Goal: Information Seeking & Learning: Learn about a topic

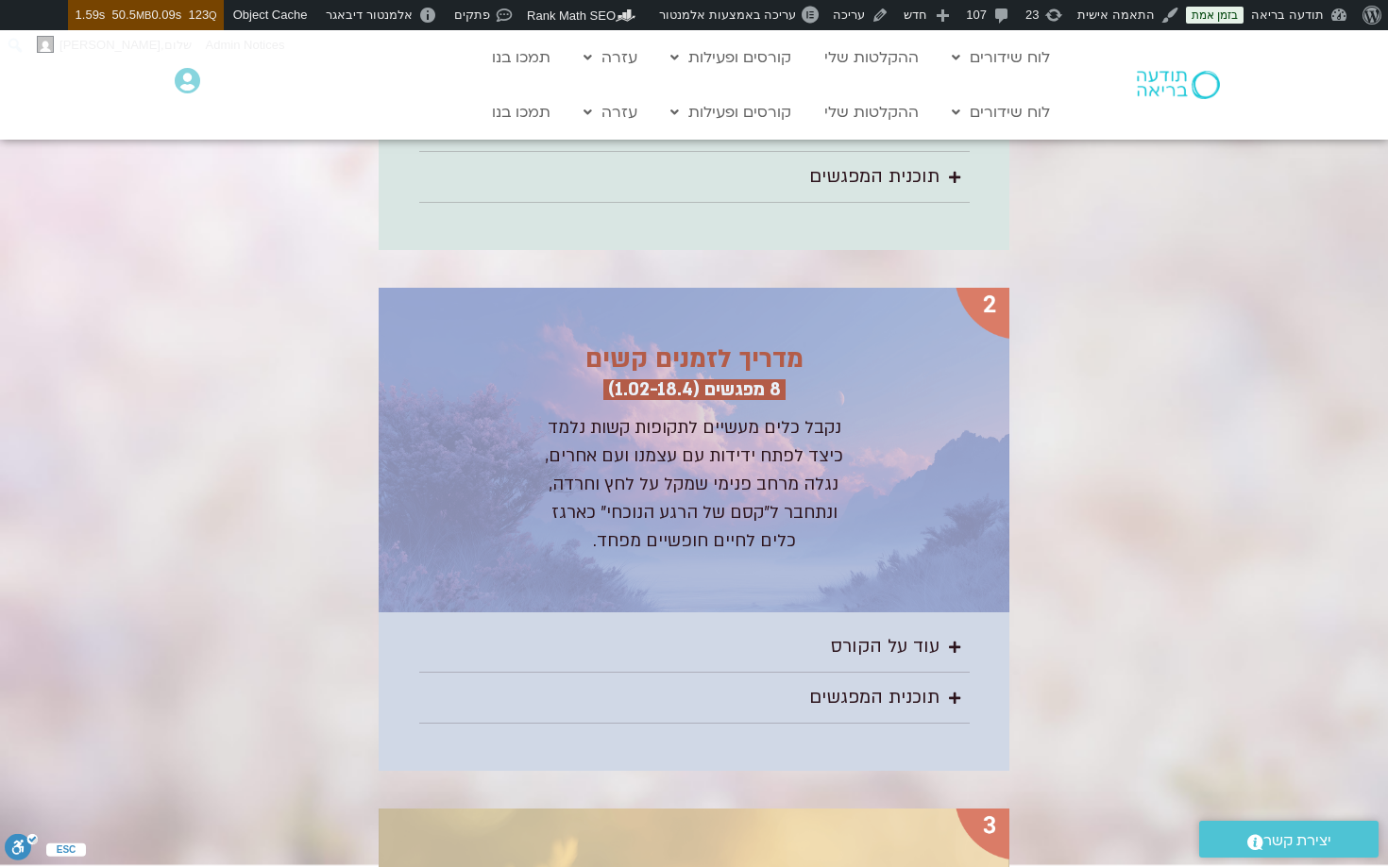
scroll to position [2936, 0]
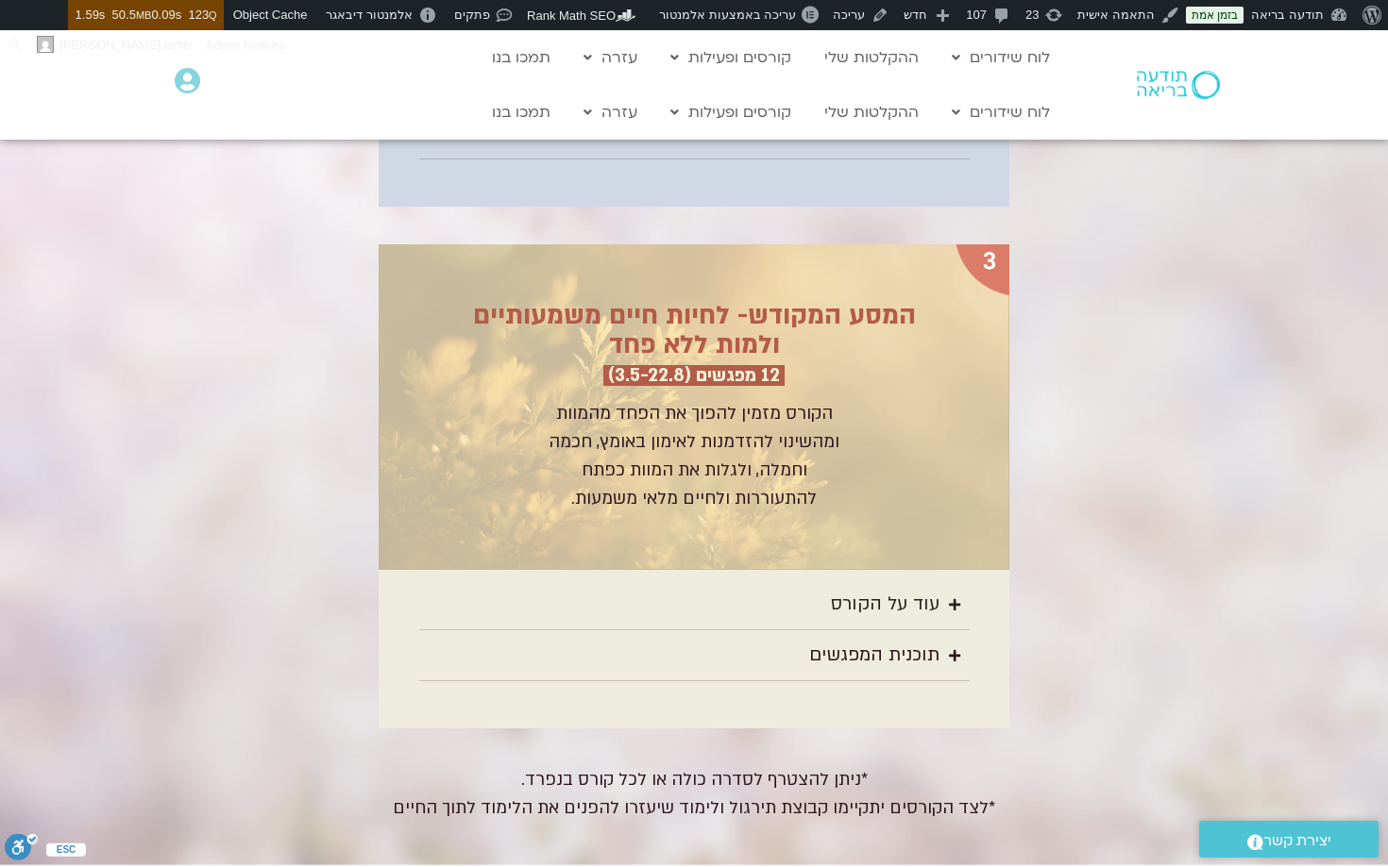
click at [866, 589] on div "עוד על הקורס" at bounding box center [885, 604] width 109 height 31
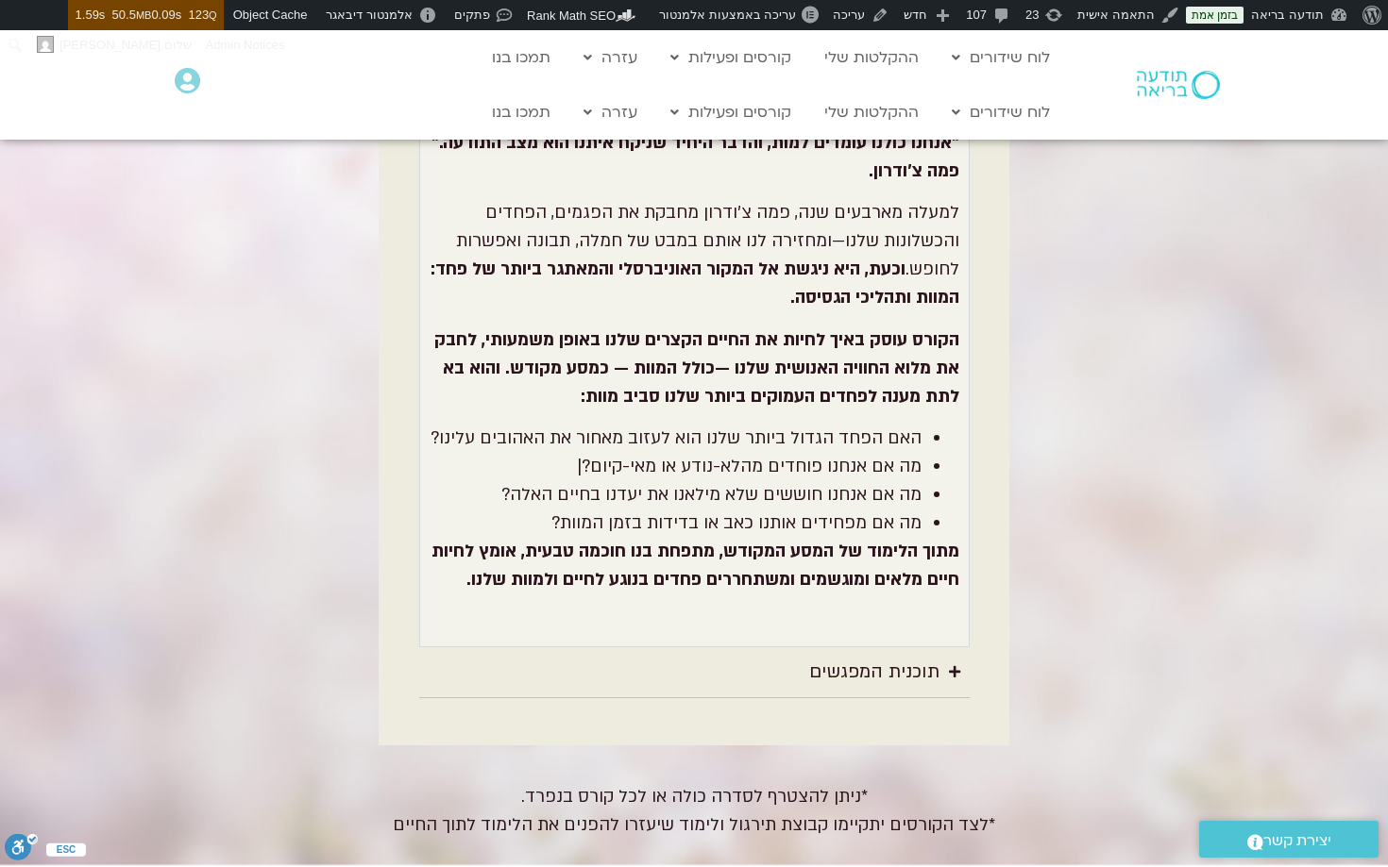
scroll to position [4002, 0]
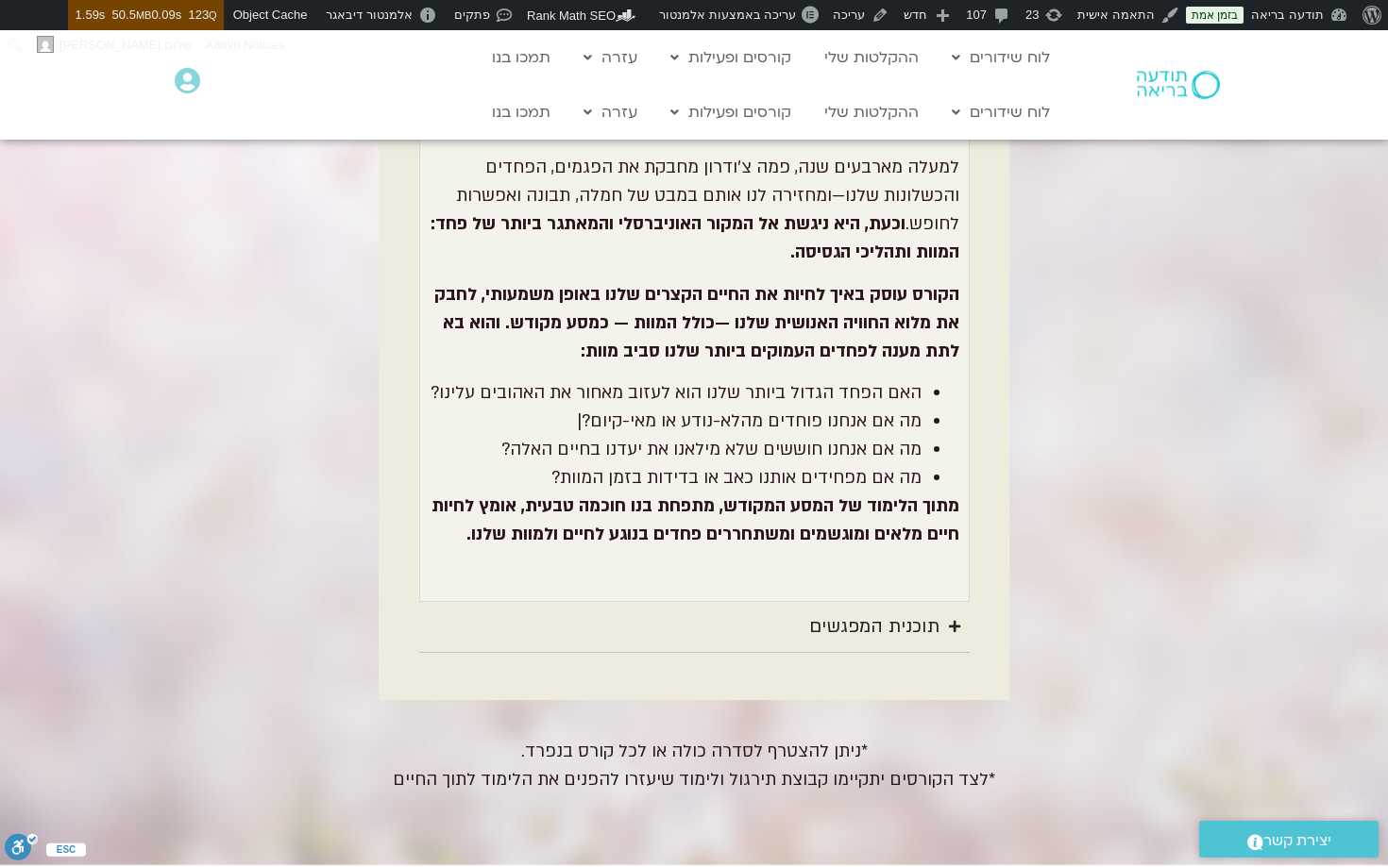
click at [887, 612] on div "תוכנית המפגשים" at bounding box center [874, 627] width 130 height 31
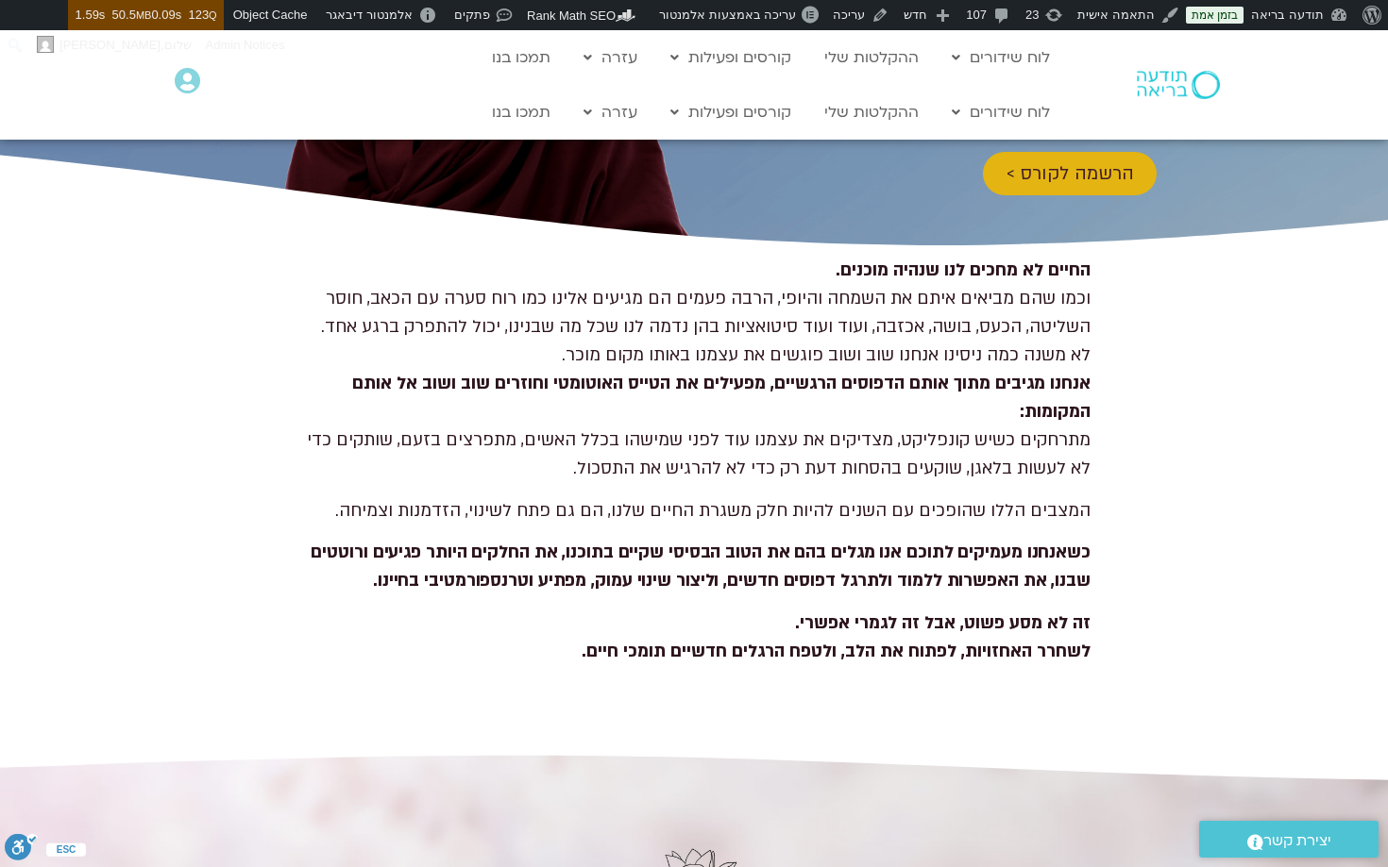
scroll to position [0, 0]
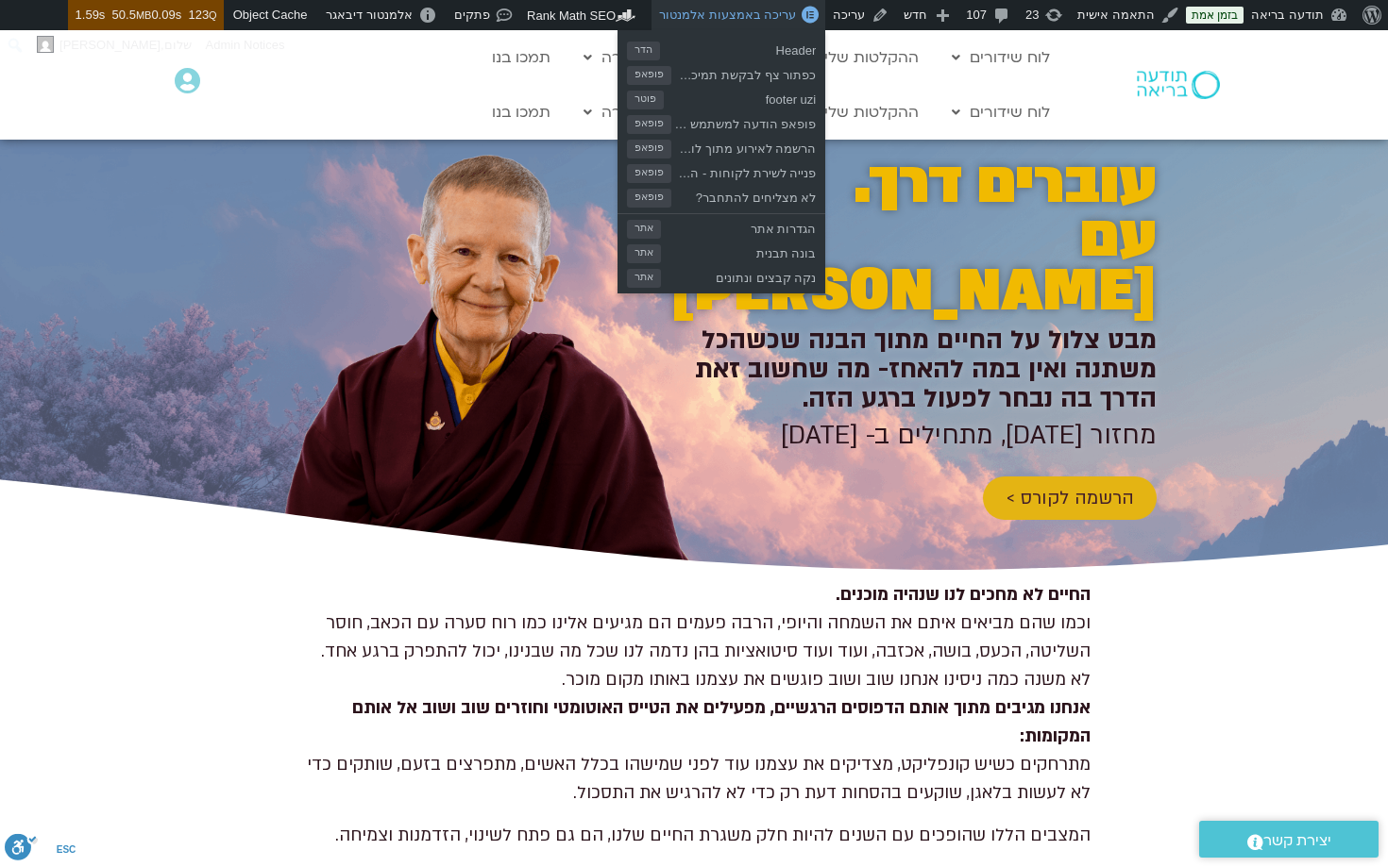
click at [755, 18] on span "עריכה באמצעות אלמנטור" at bounding box center [727, 15] width 137 height 14
click at [743, 13] on span "עריכה באמצעות אלמנטור" at bounding box center [727, 15] width 137 height 14
click at [718, 13] on span "עריכה באמצעות אלמנטור" at bounding box center [727, 15] width 137 height 14
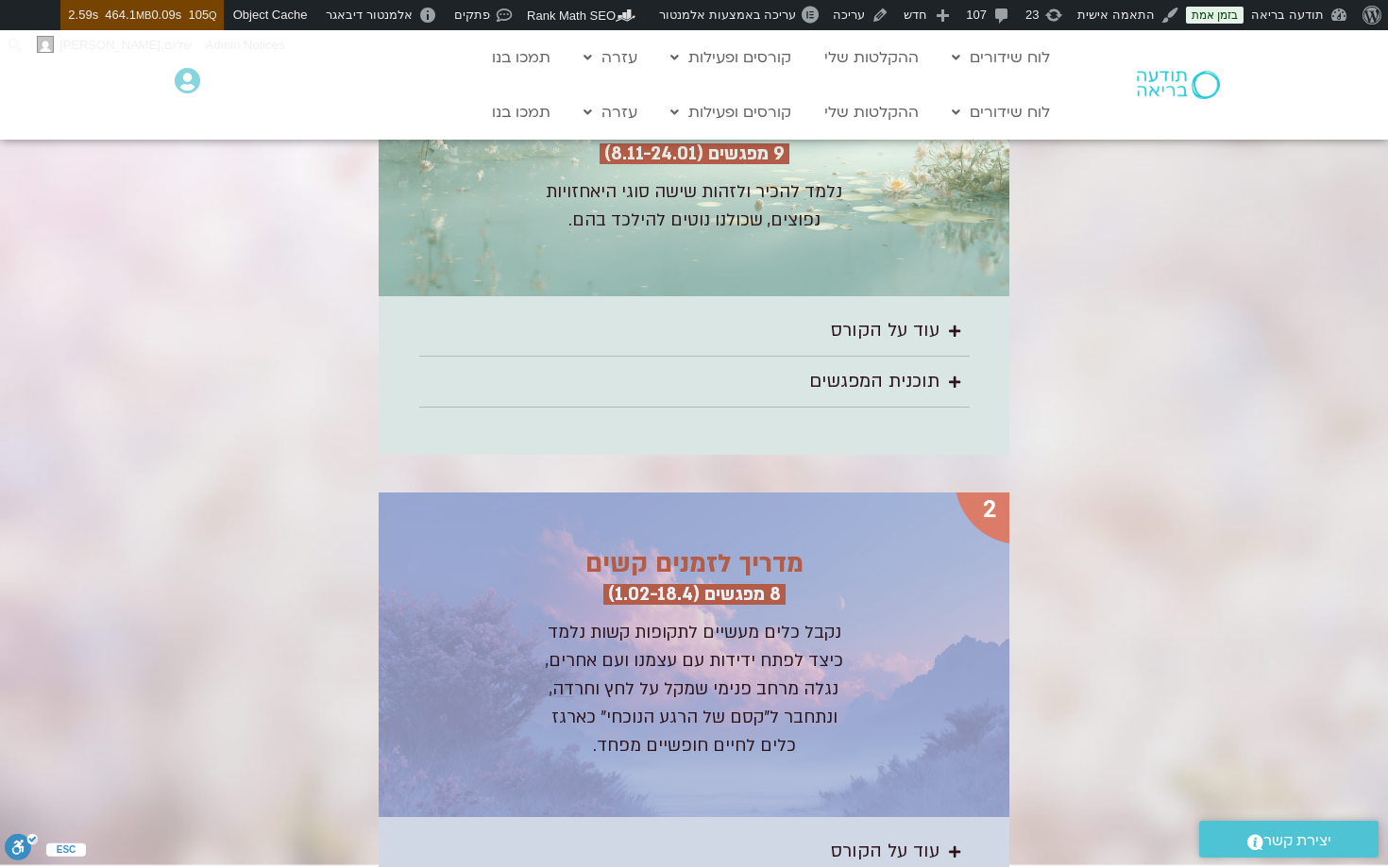
scroll to position [2675, 0]
click at [897, 316] on div "עוד על הקורס" at bounding box center [885, 331] width 109 height 31
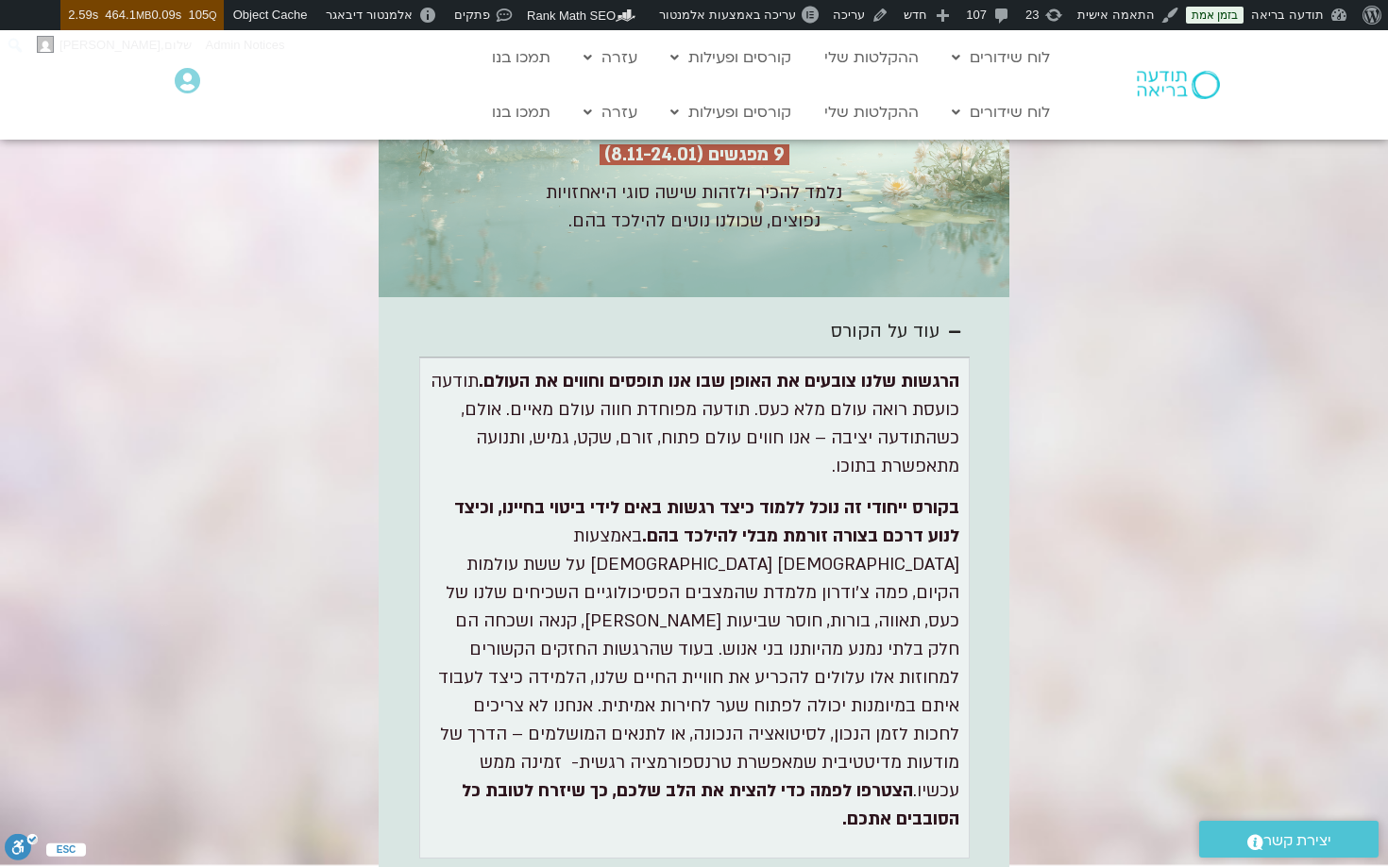
click at [895, 316] on div "עוד על הקורס" at bounding box center [885, 331] width 109 height 31
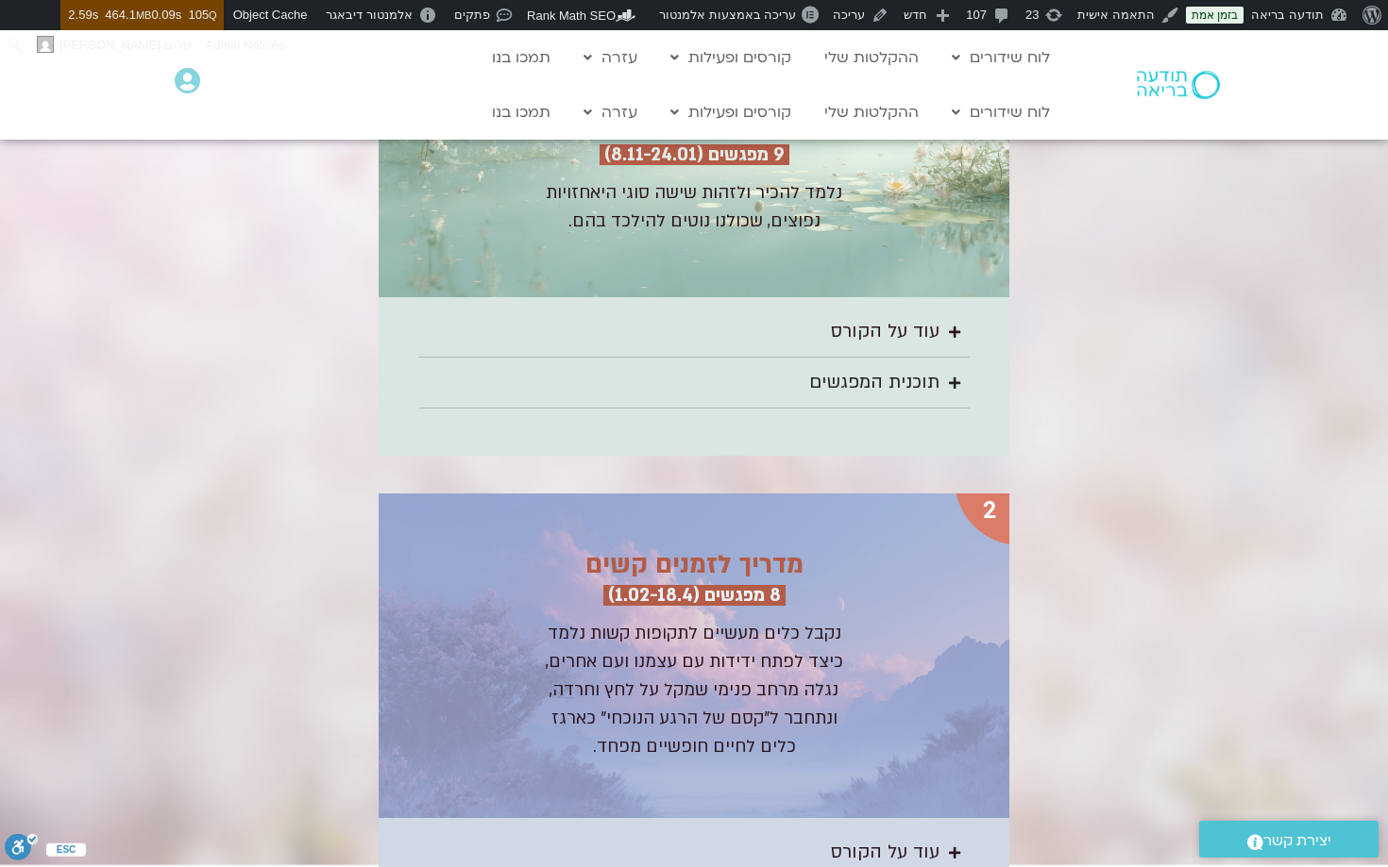
click at [869, 367] on div "תוכנית המפגשים" at bounding box center [874, 382] width 130 height 31
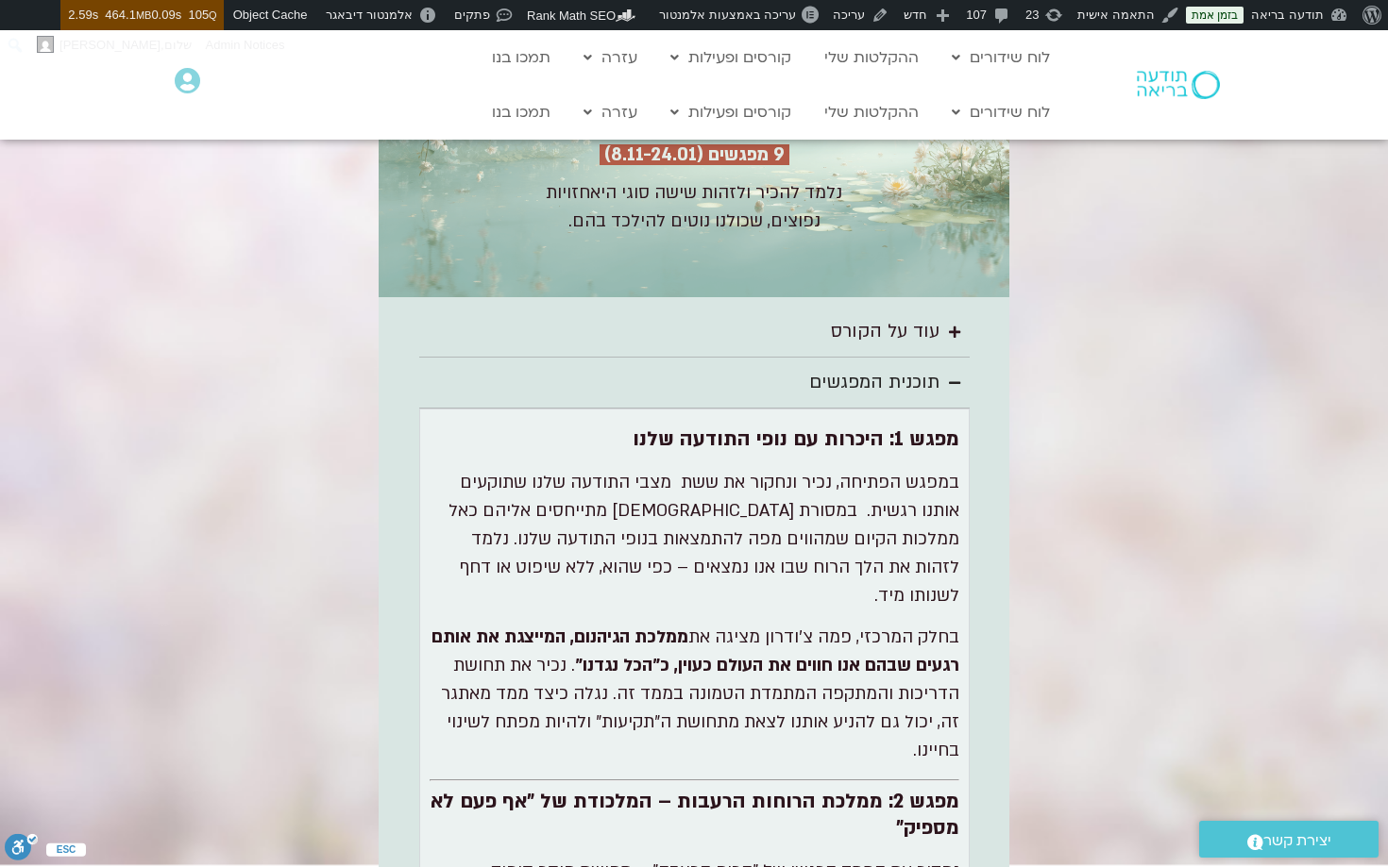
click at [869, 367] on div "תוכנית המפגשים" at bounding box center [874, 382] width 130 height 31
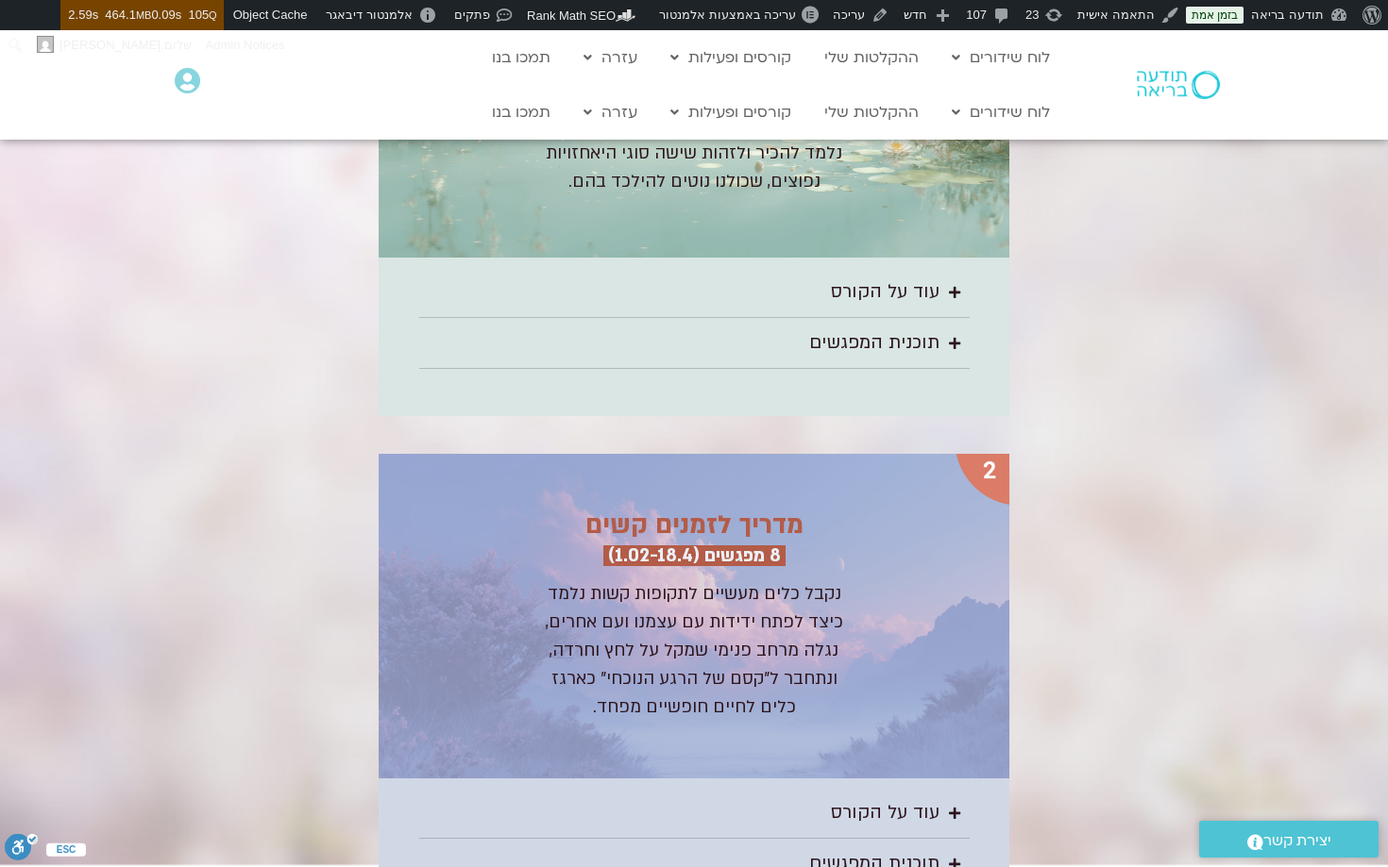
scroll to position [2748, 0]
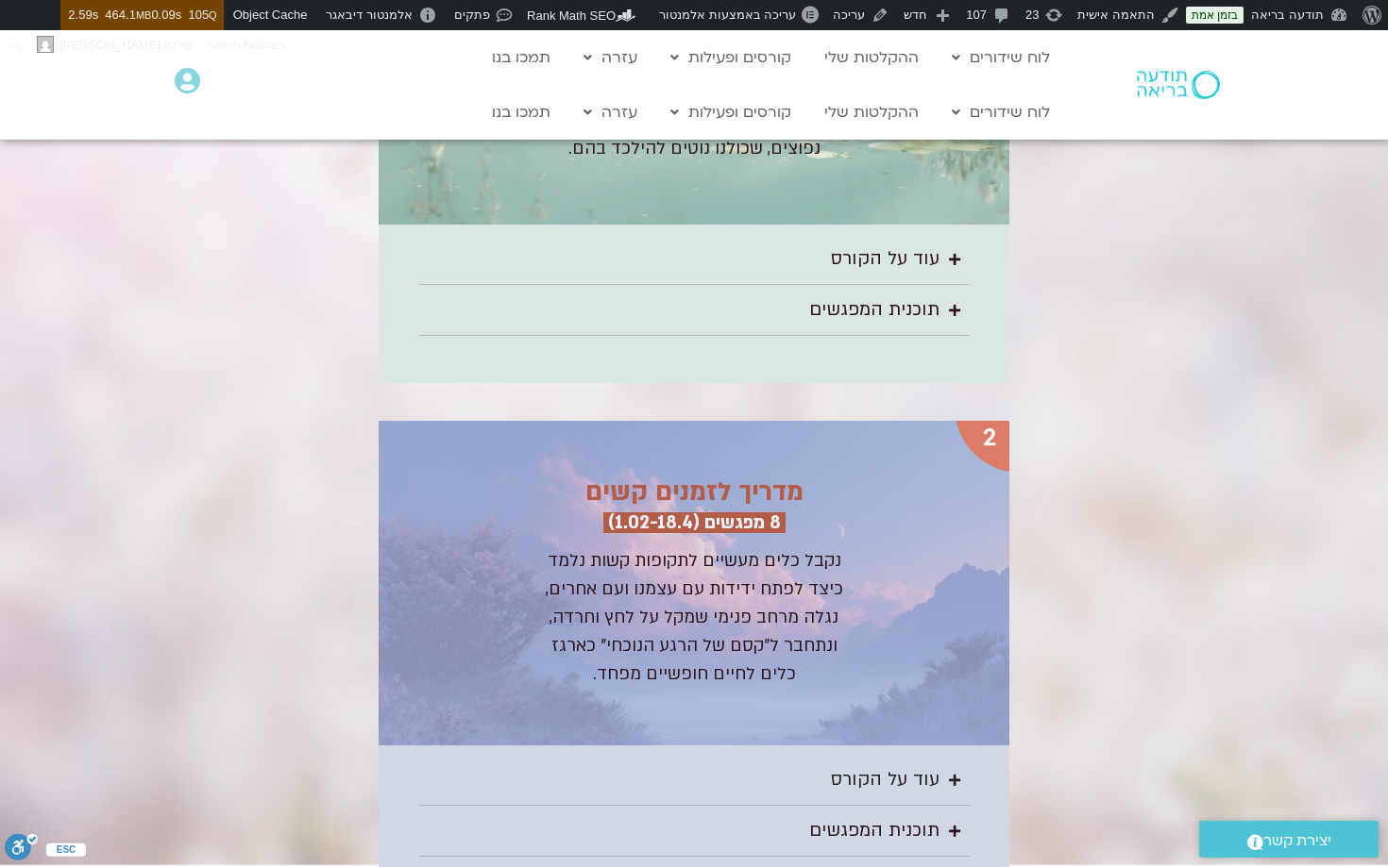
click at [897, 765] on div "עוד על הקורס" at bounding box center [885, 780] width 109 height 31
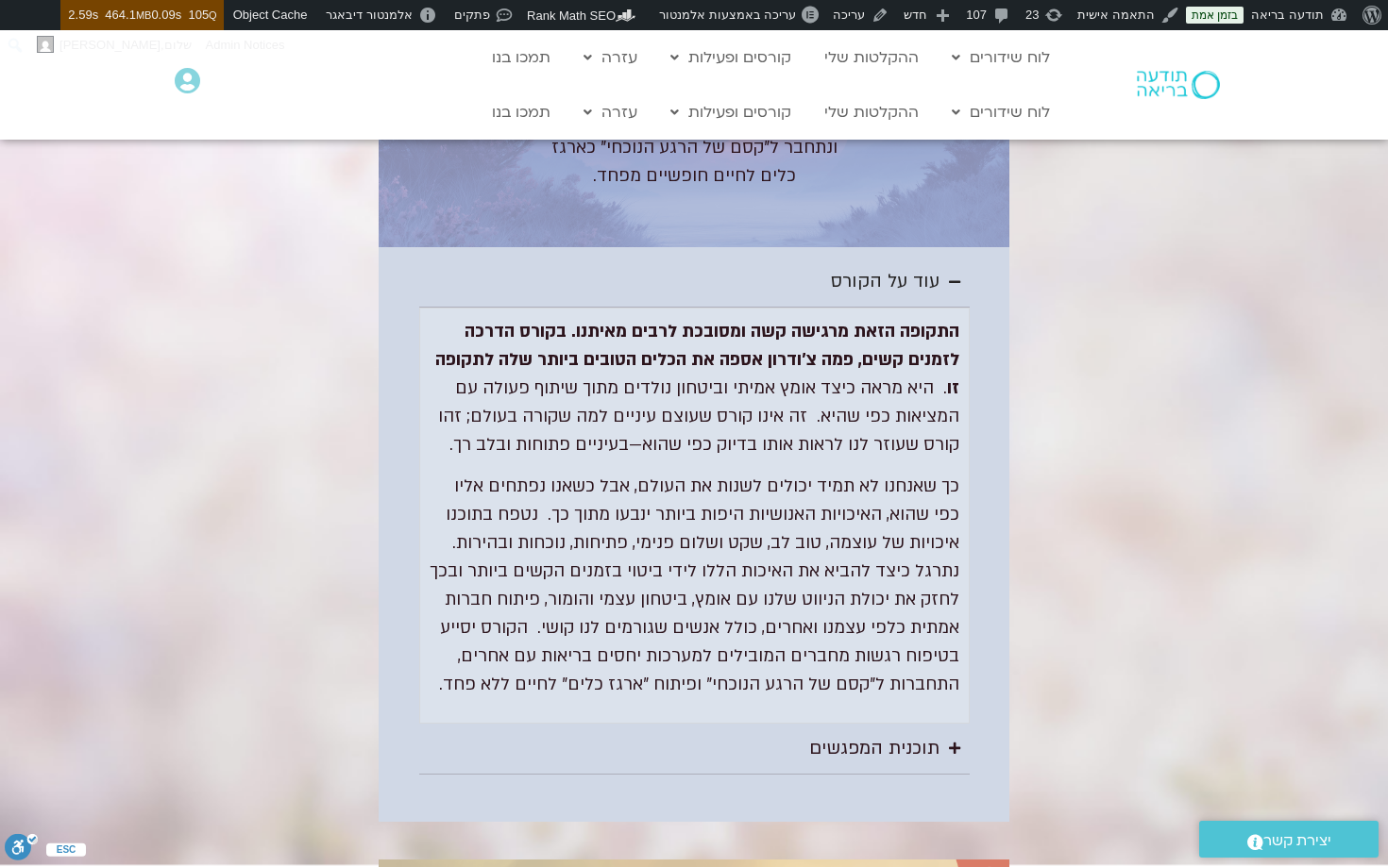
scroll to position [3256, 0]
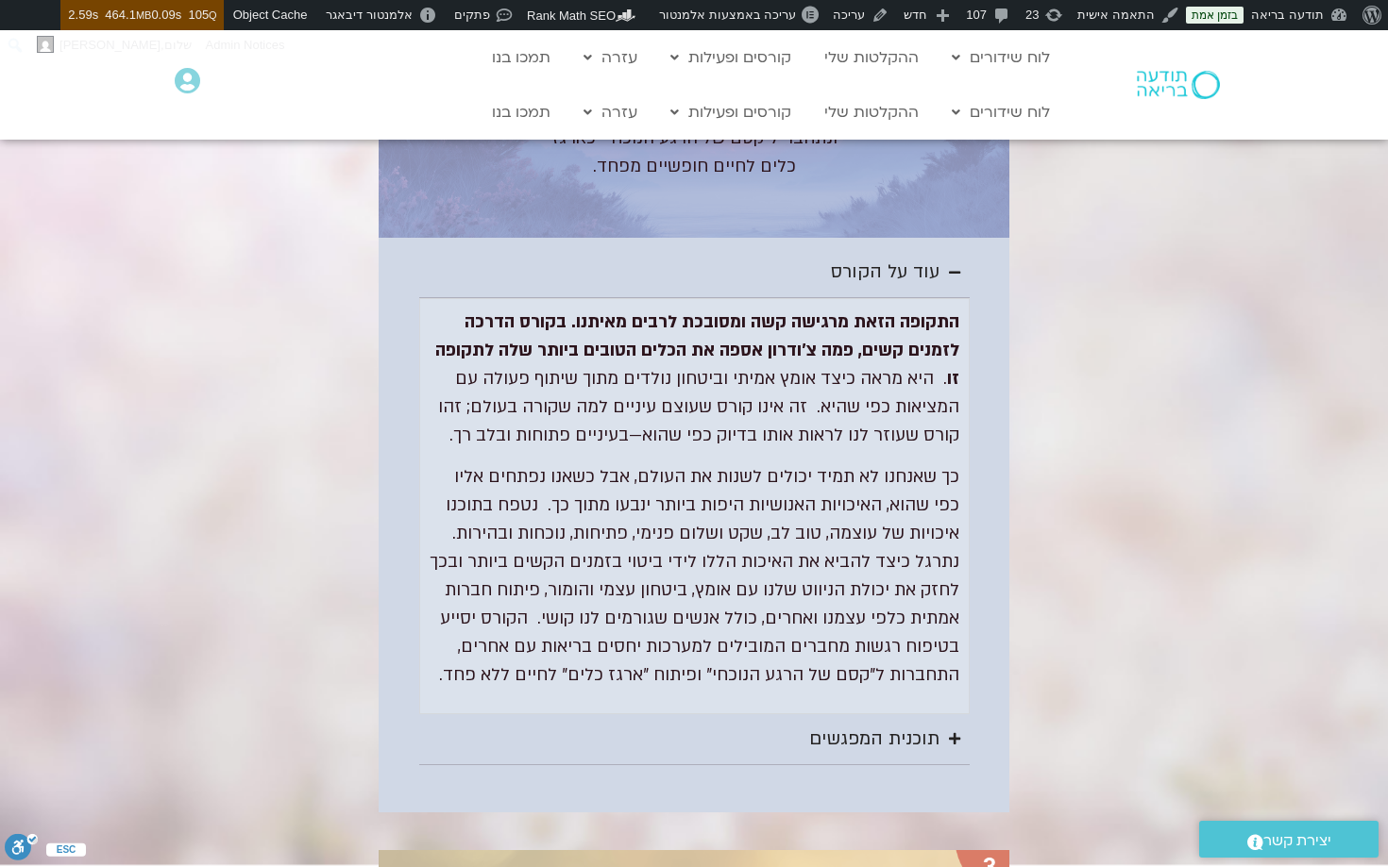
click at [896, 724] on div "תוכנית המפגשים" at bounding box center [874, 739] width 130 height 31
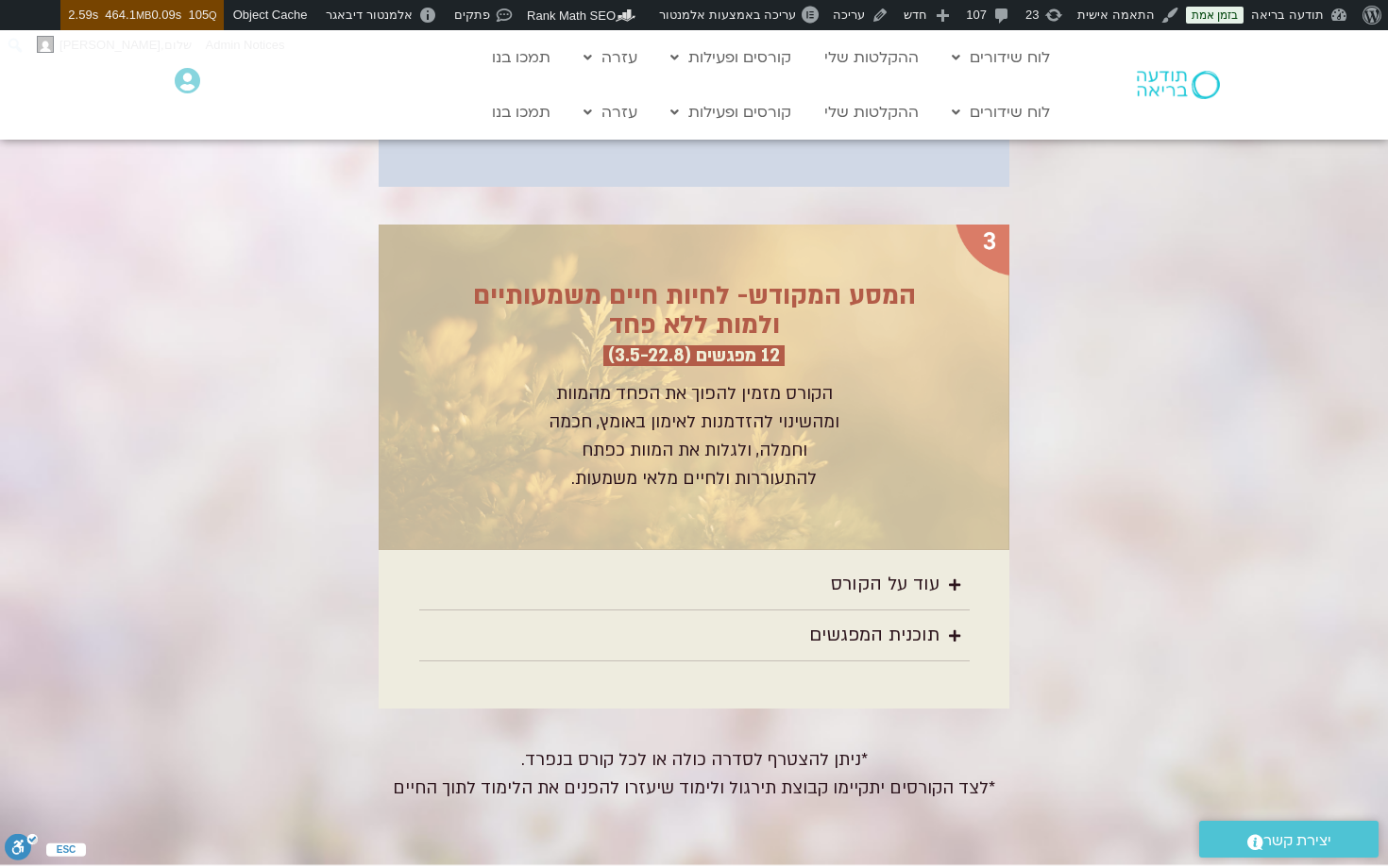
scroll to position [4901, 0]
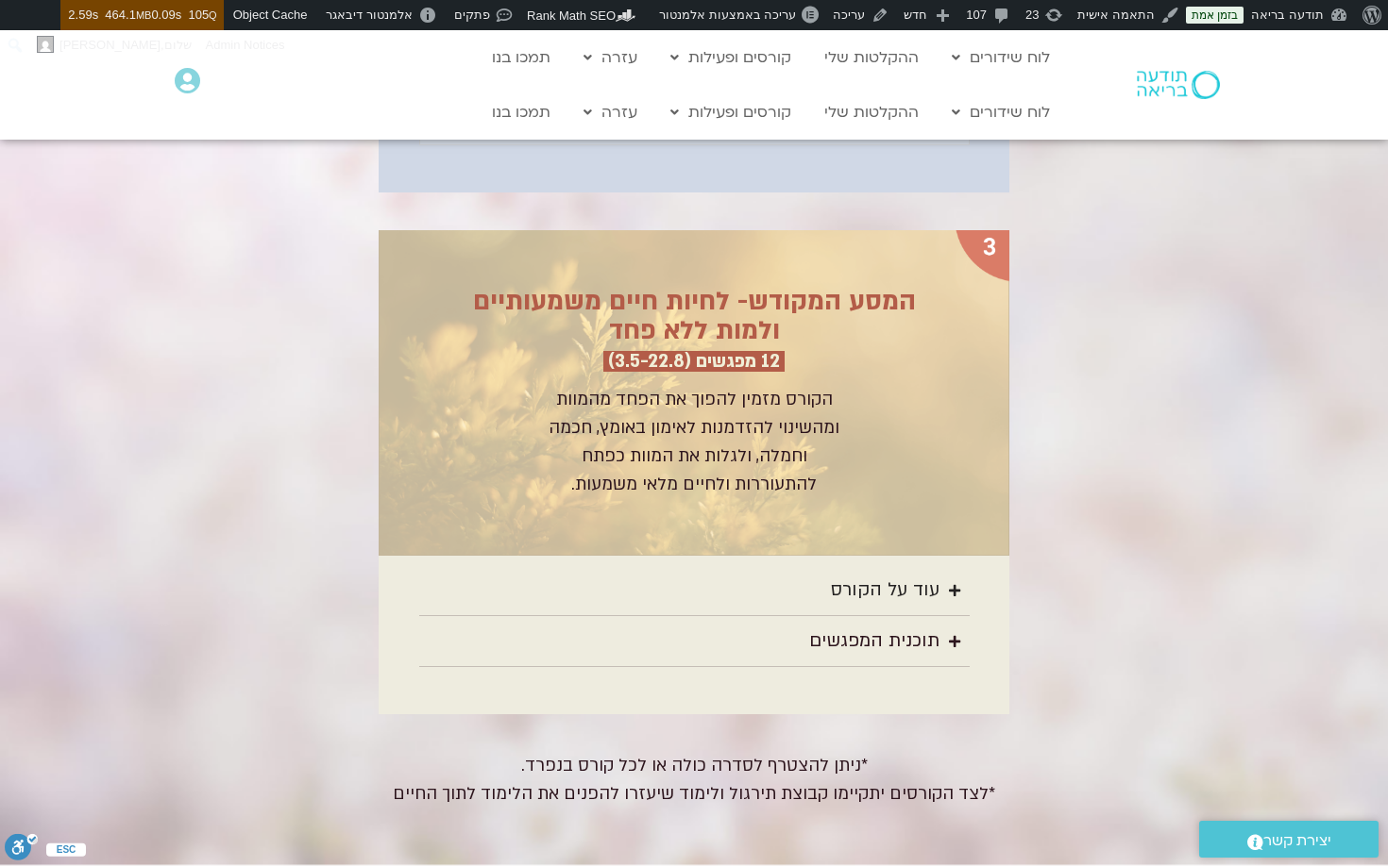
click at [898, 575] on div "עוד על הקורס" at bounding box center [885, 590] width 109 height 31
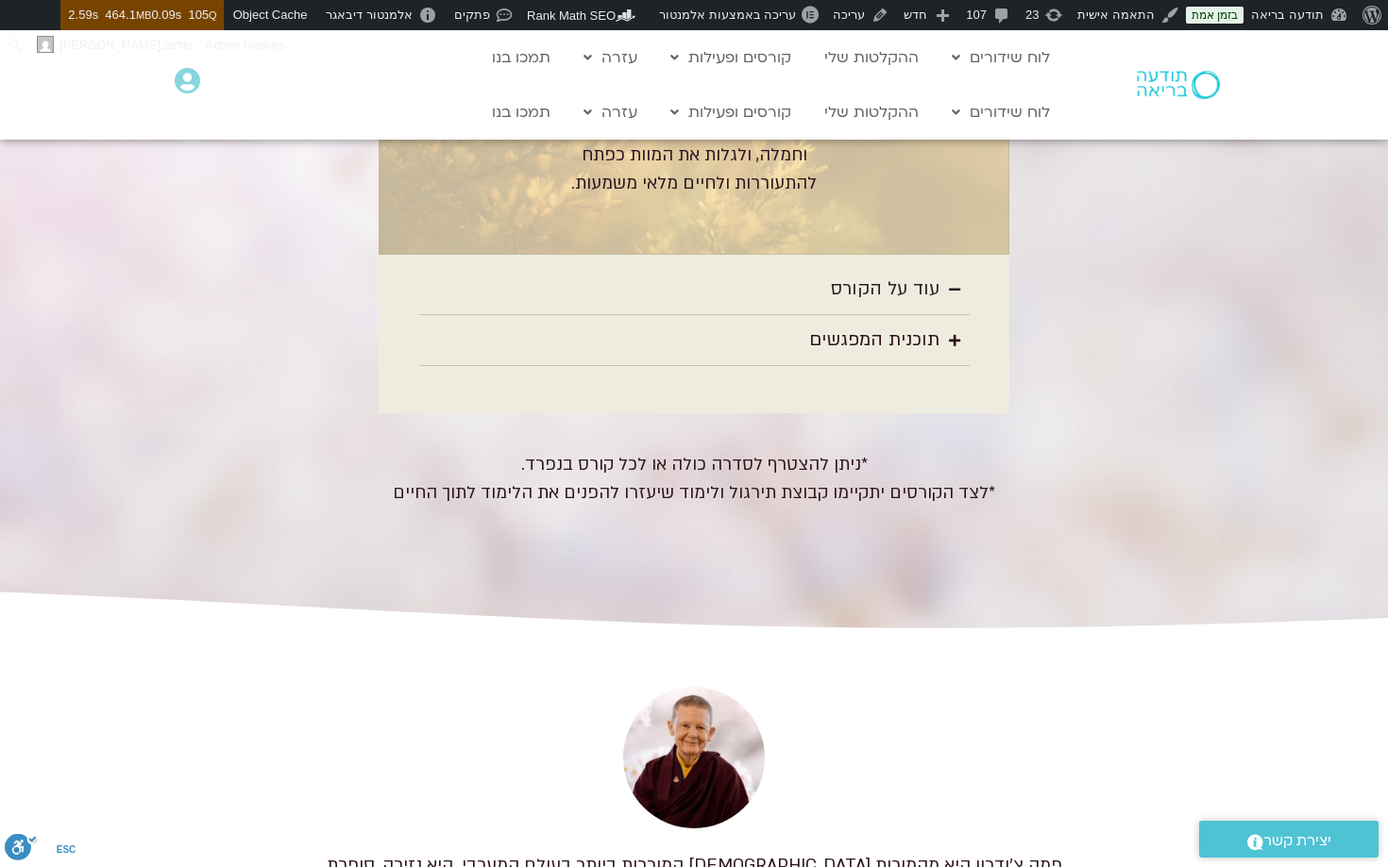
scroll to position [5457, 0]
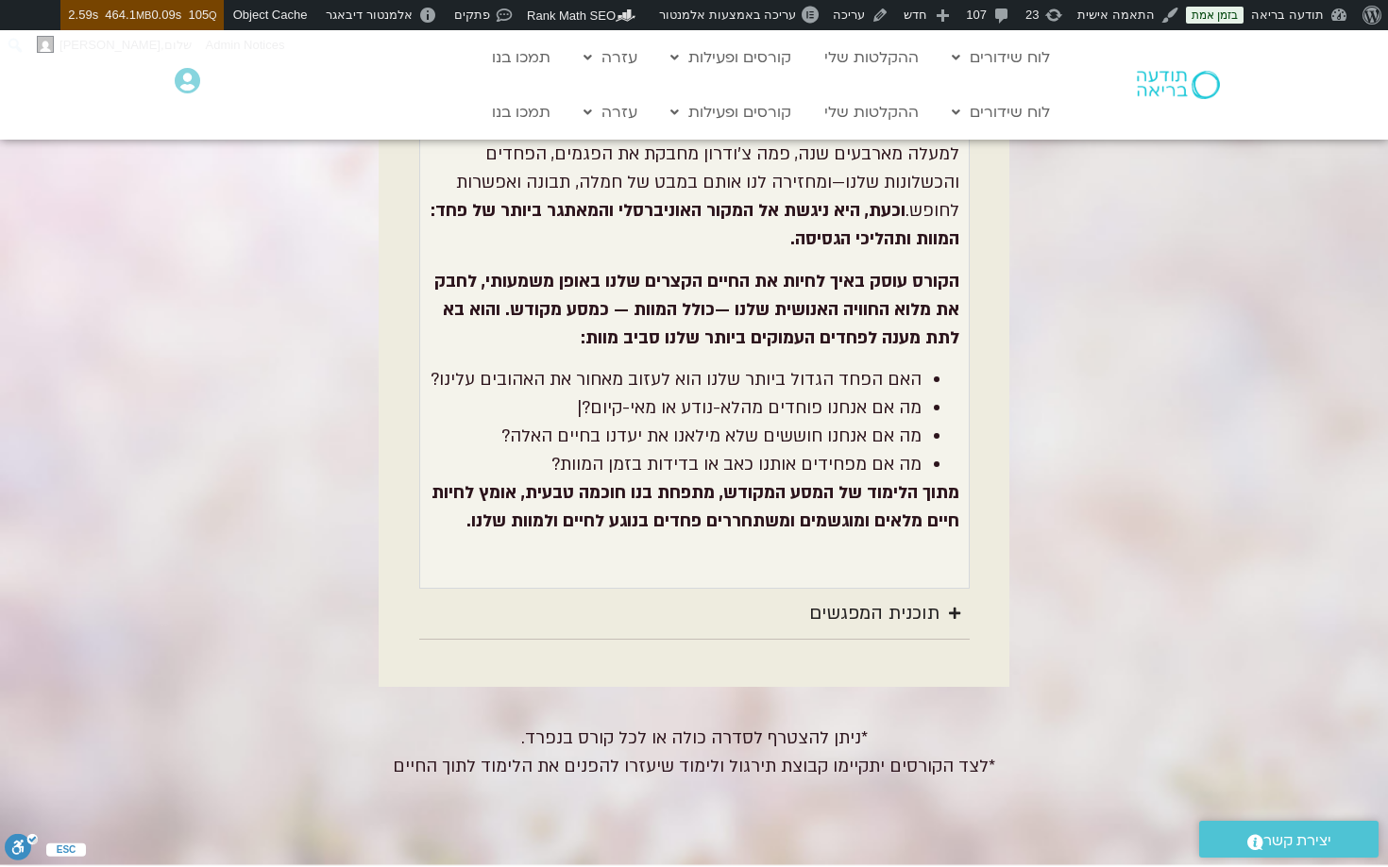
click at [893, 606] on summary "תוכנית המפגשים" at bounding box center [694, 614] width 550 height 51
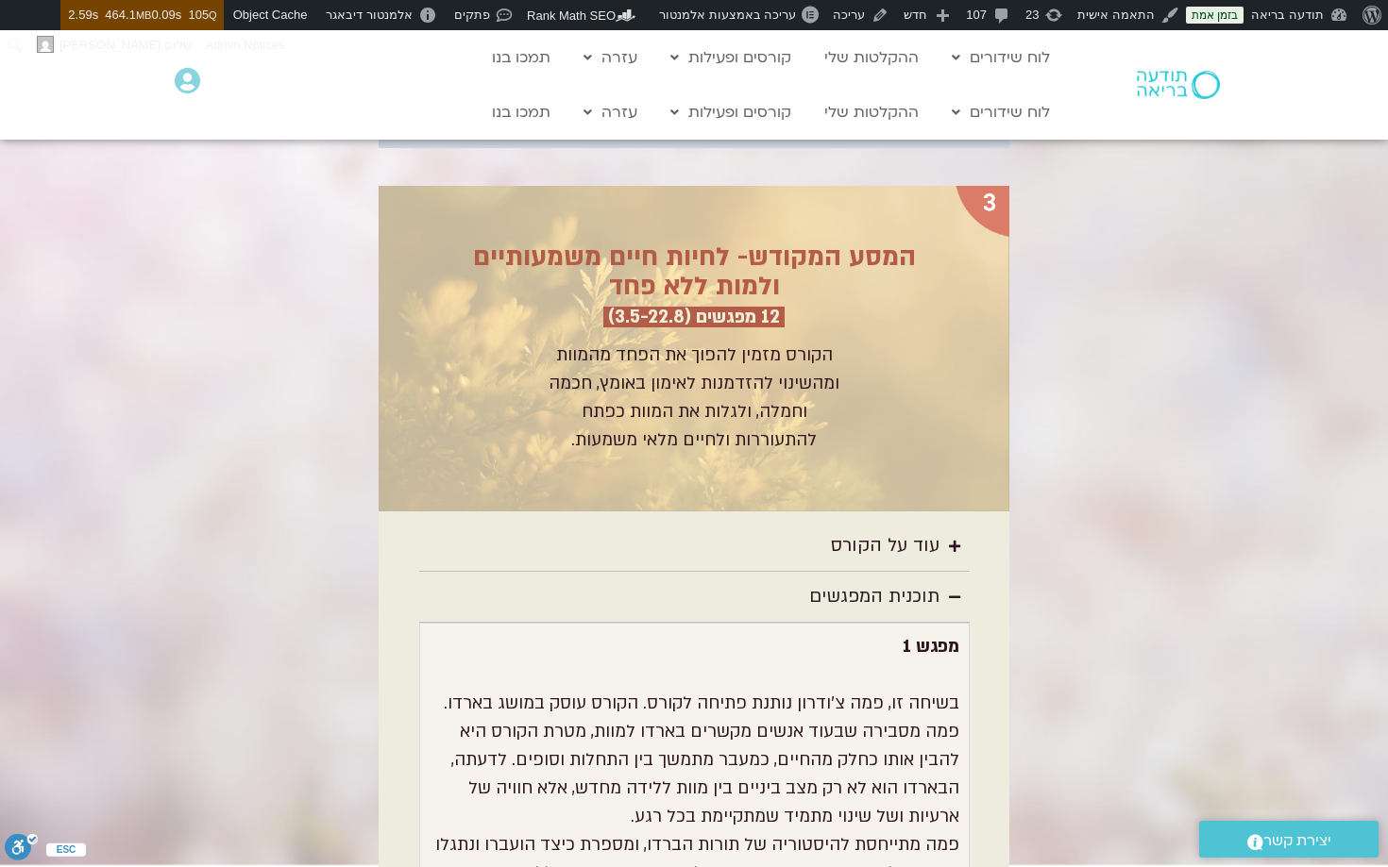
scroll to position [4906, 0]
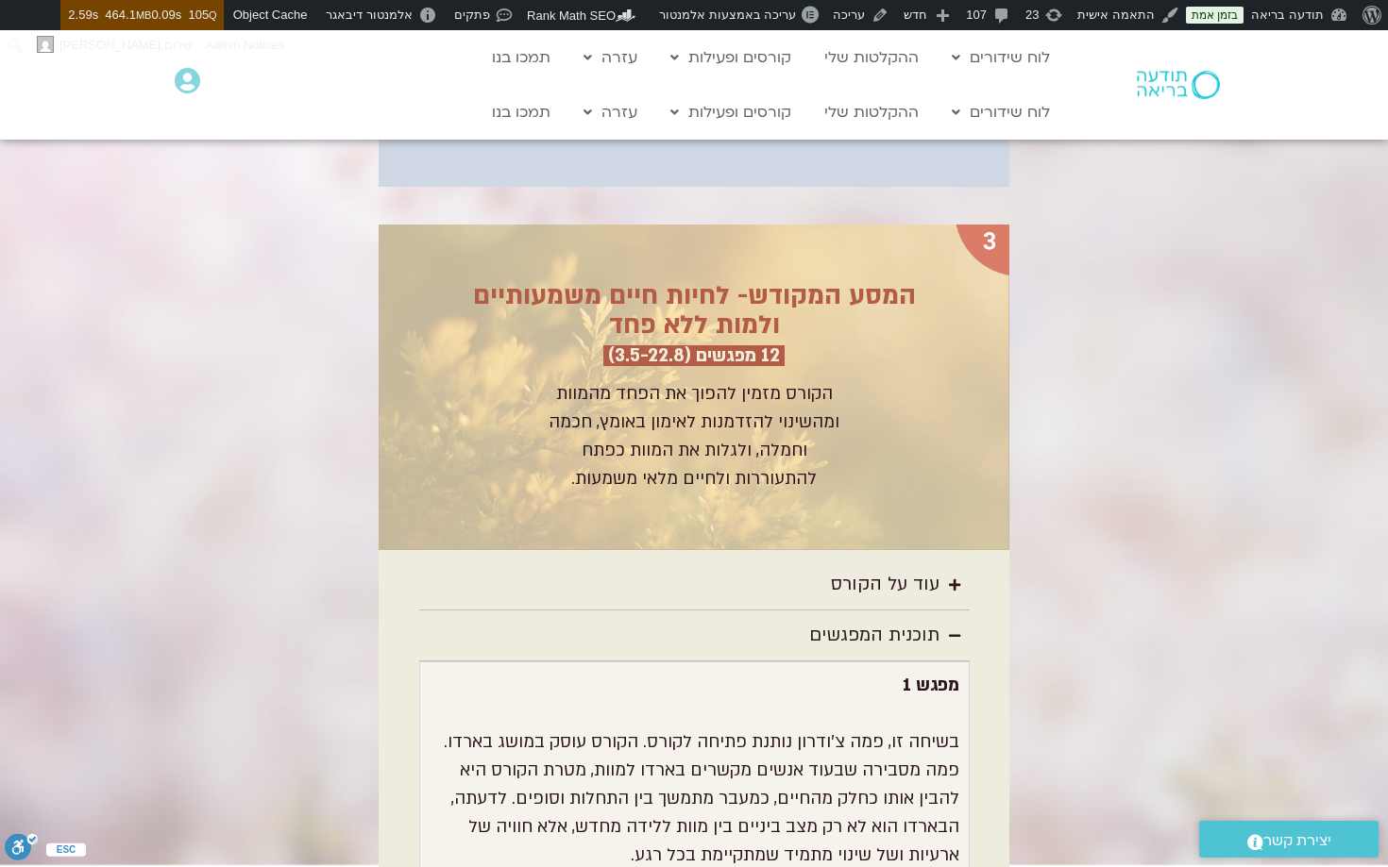
click at [892, 620] on div "תוכנית המפגשים" at bounding box center [874, 635] width 130 height 31
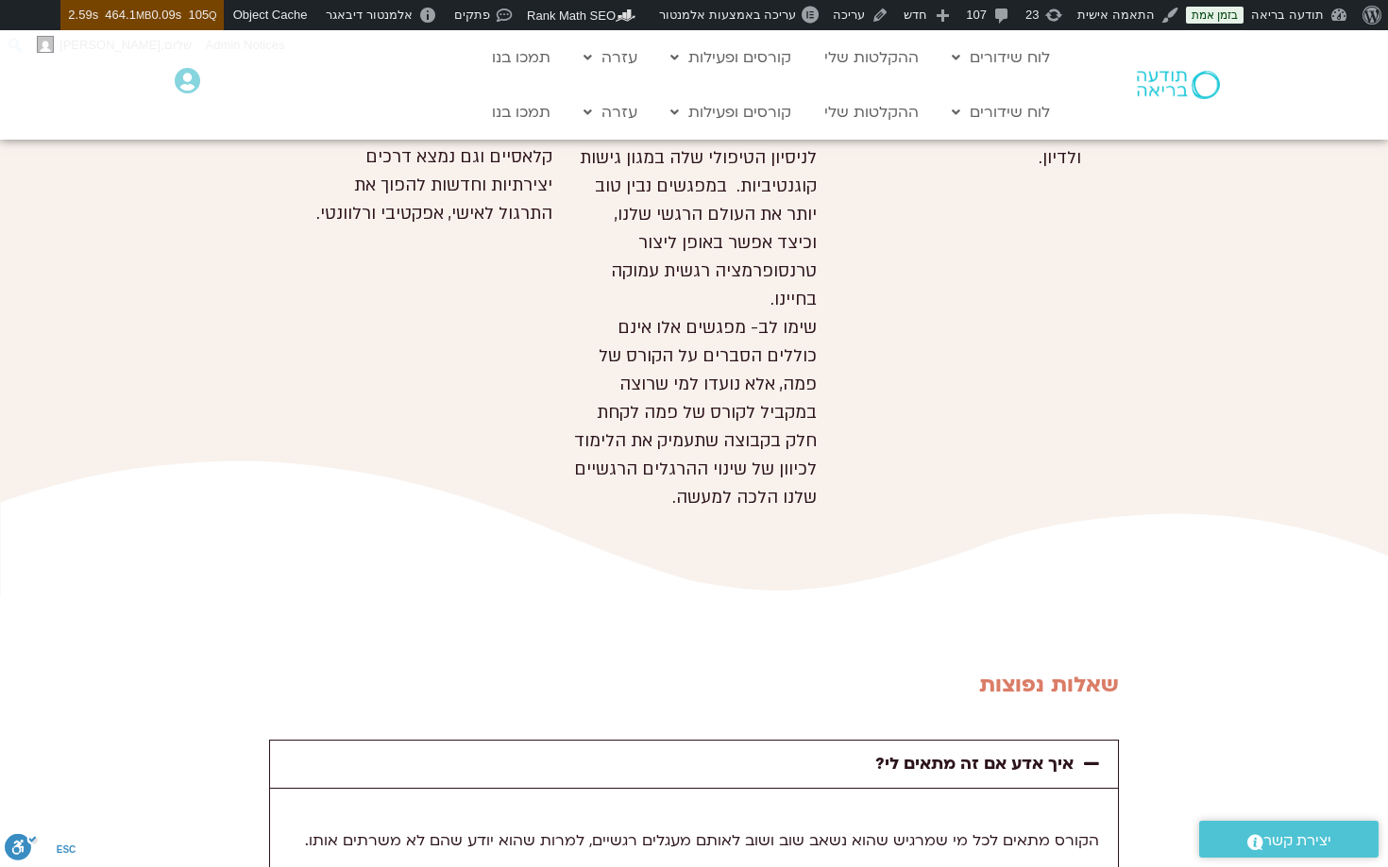
scroll to position [8236, 0]
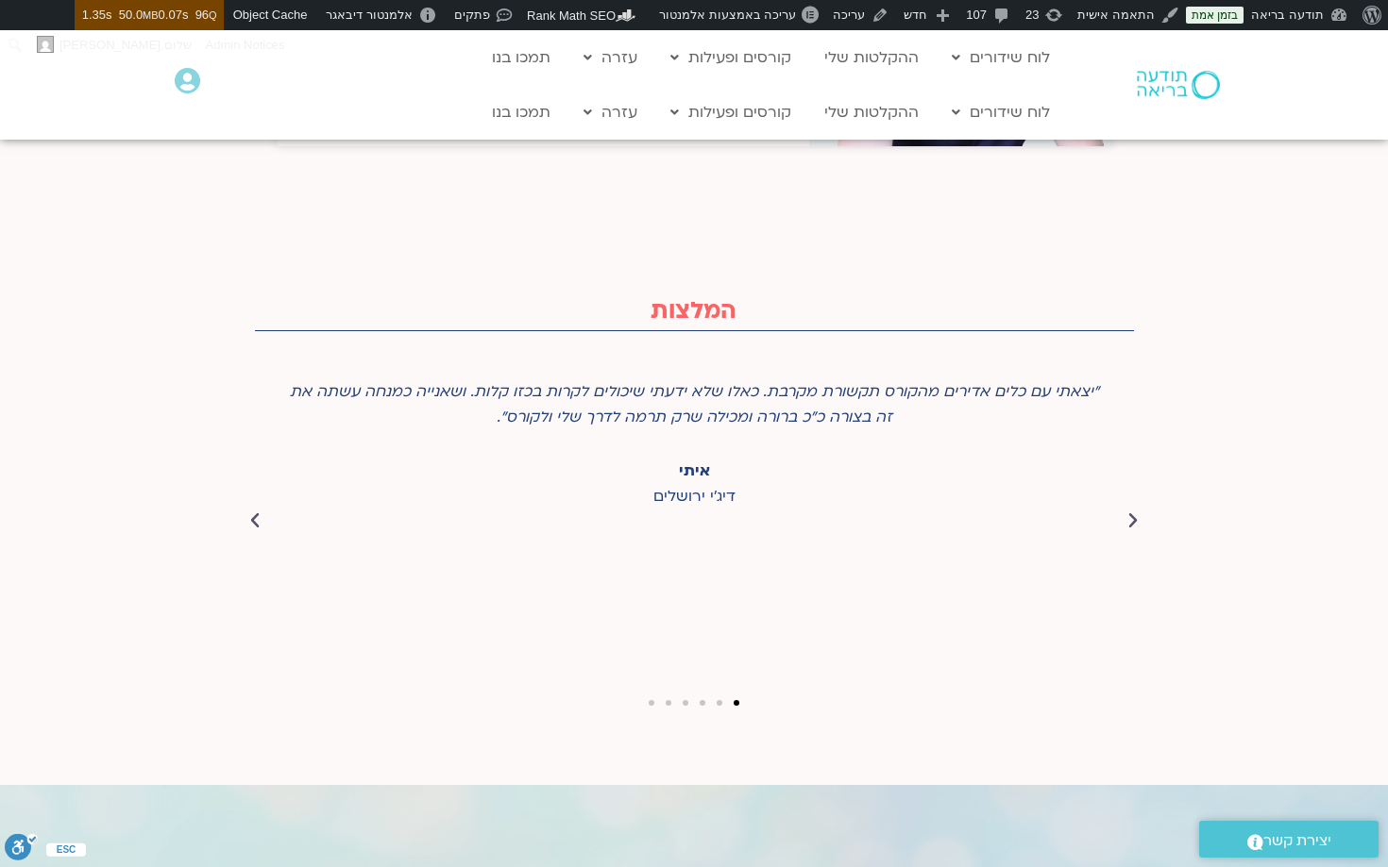
scroll to position [4186, 0]
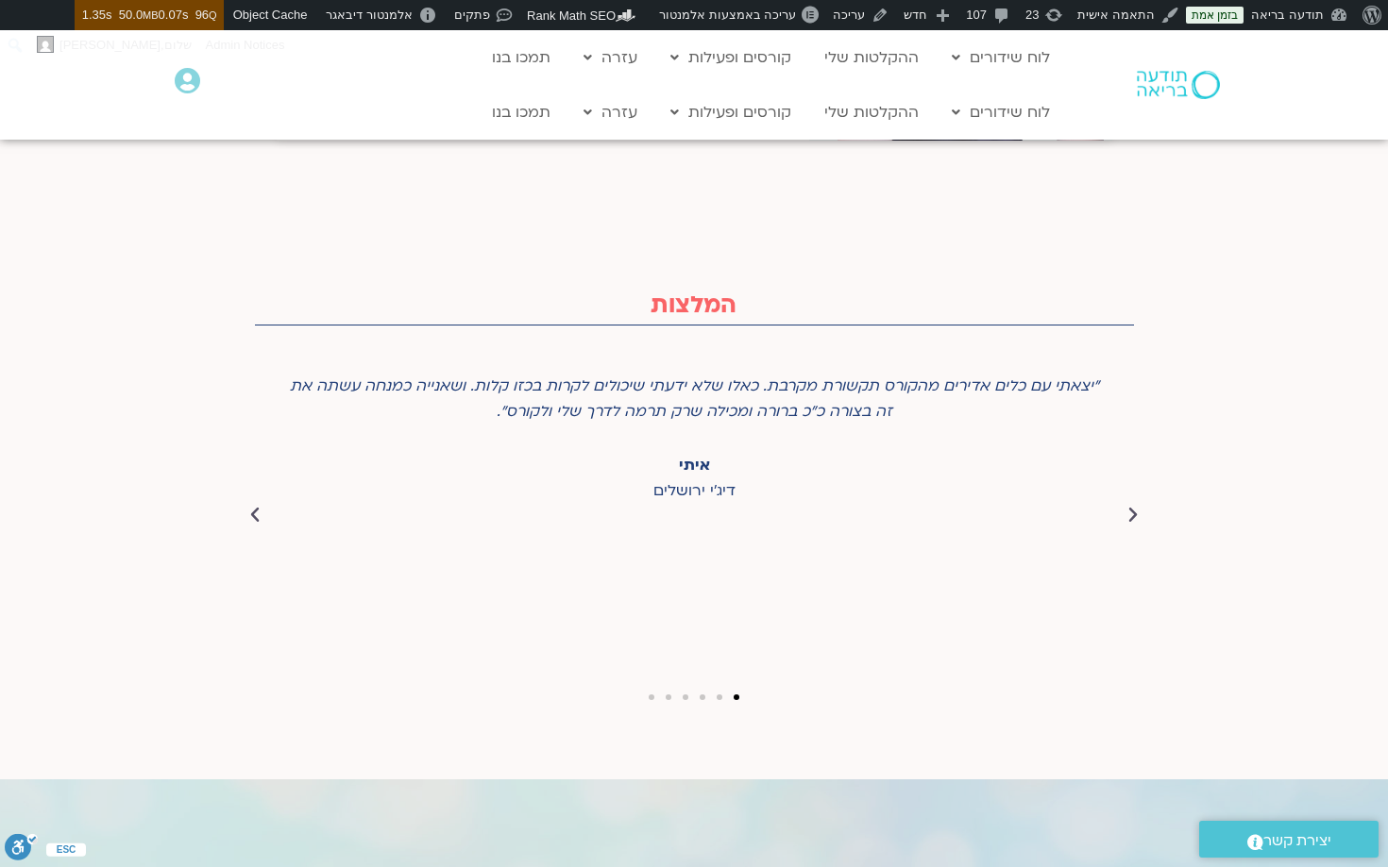
click at [1132, 506] on icon "Previous slide" at bounding box center [1132, 515] width 19 height 19
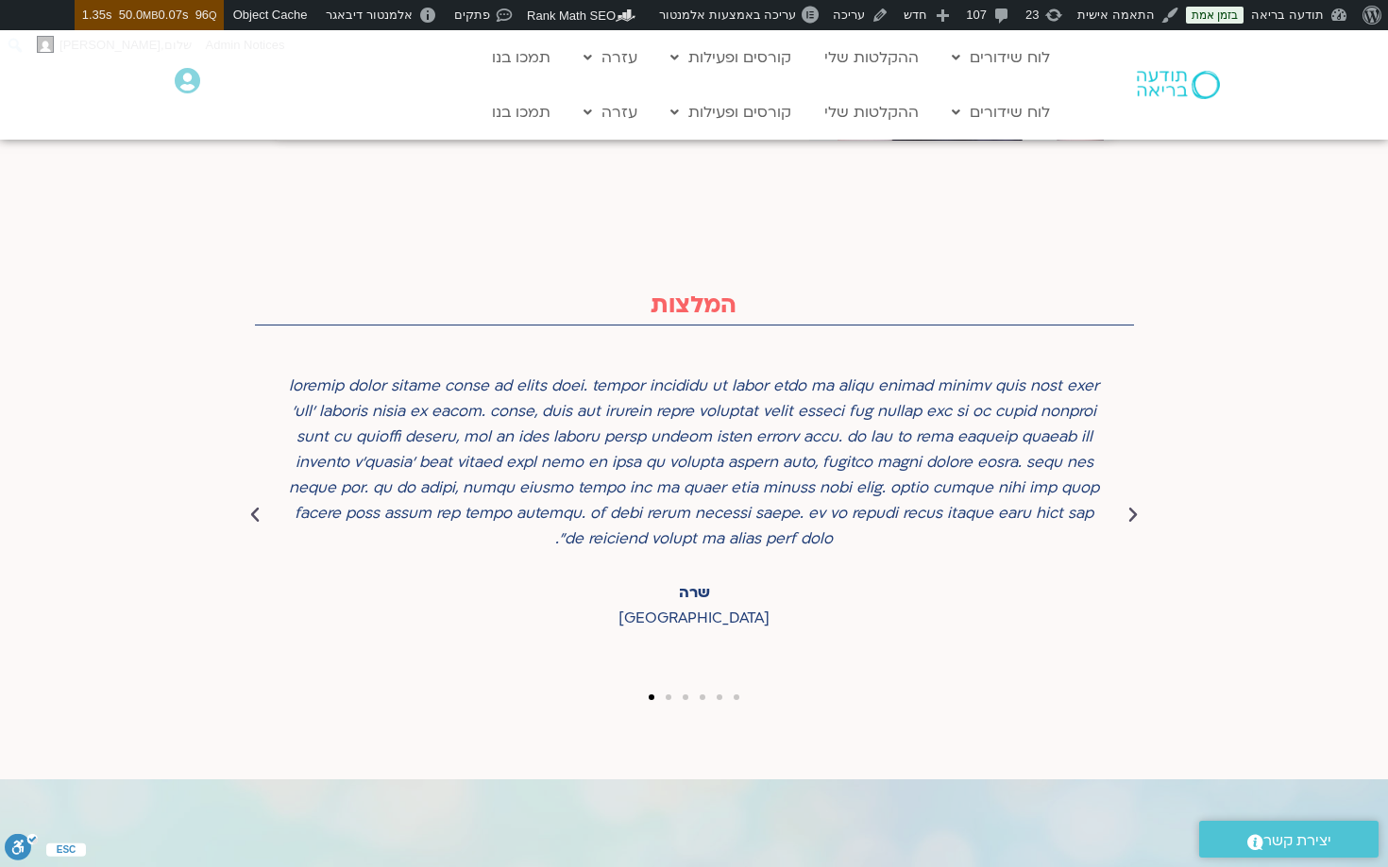
click at [1132, 506] on icon "Previous slide" at bounding box center [1132, 515] width 19 height 19
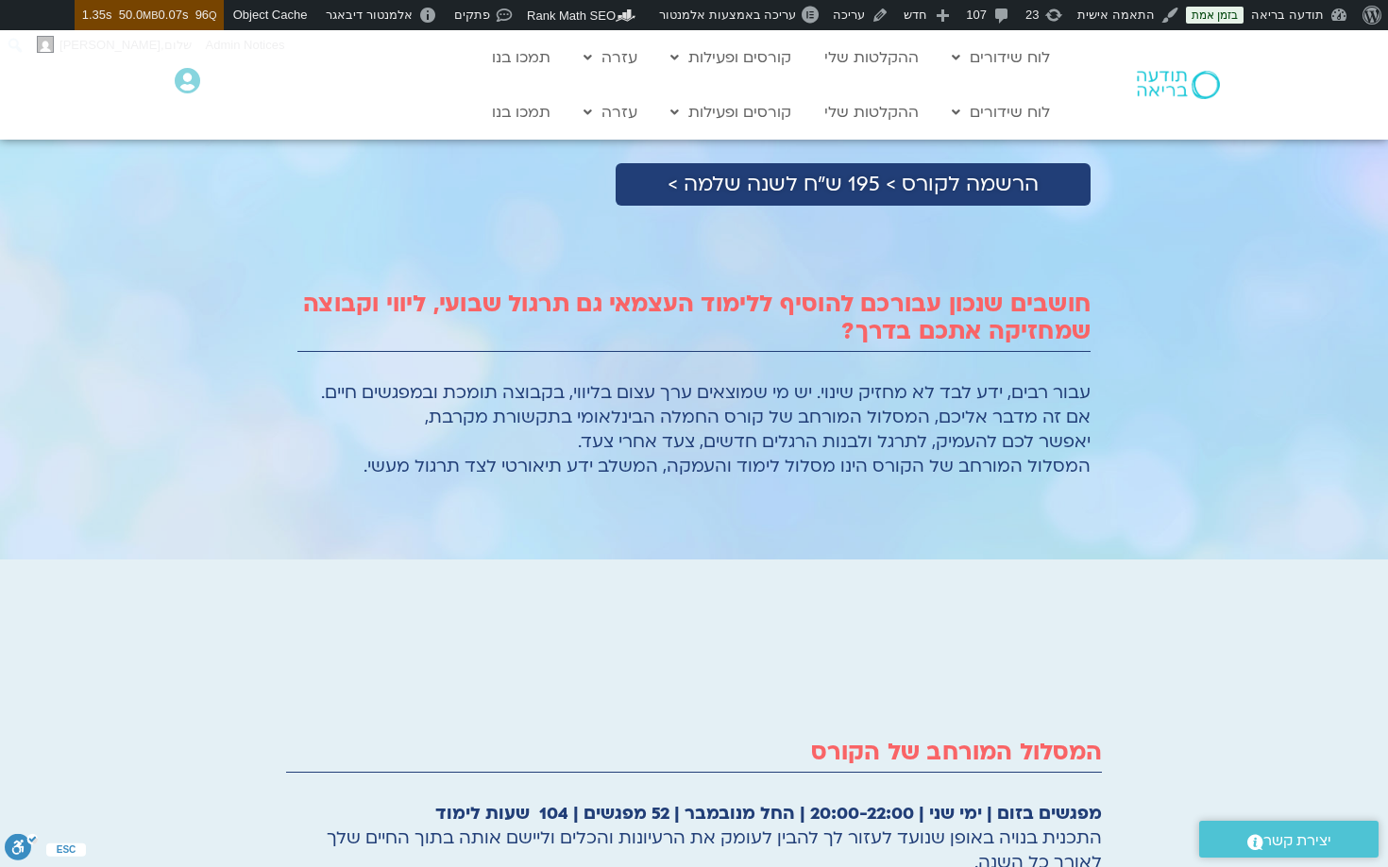
scroll to position [0, 0]
